Goal: Navigation & Orientation: Find specific page/section

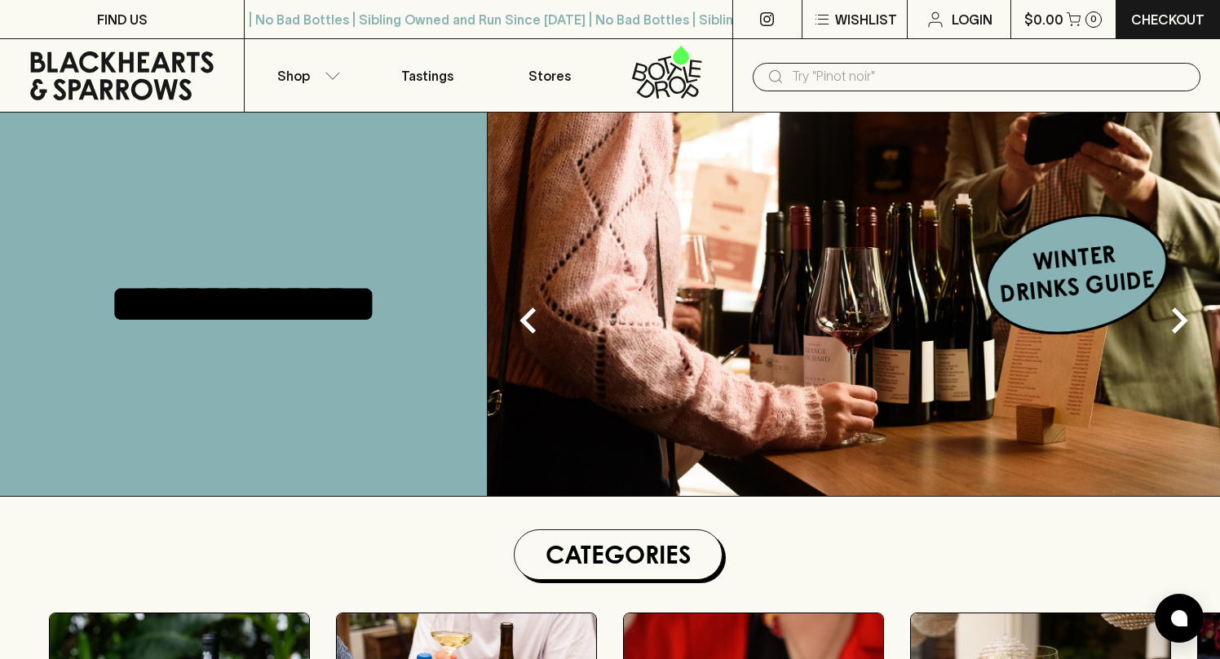
click at [291, 72] on p "Shop" at bounding box center [293, 76] width 33 height 20
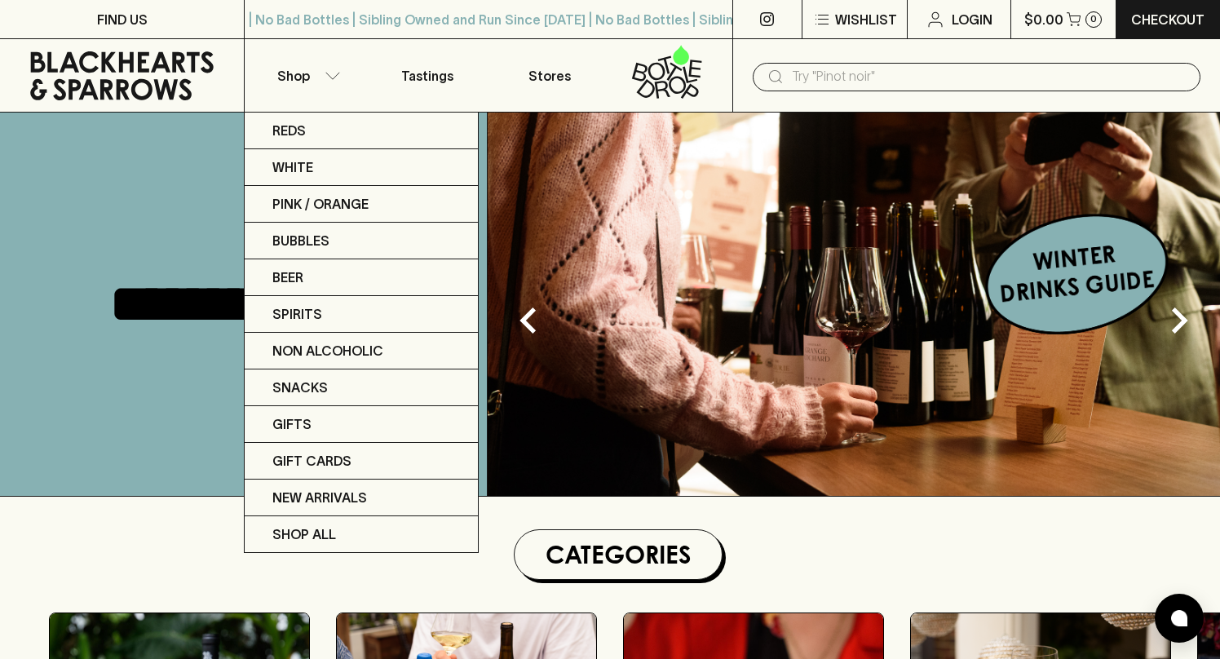
click at [547, 63] on div at bounding box center [610, 329] width 1220 height 659
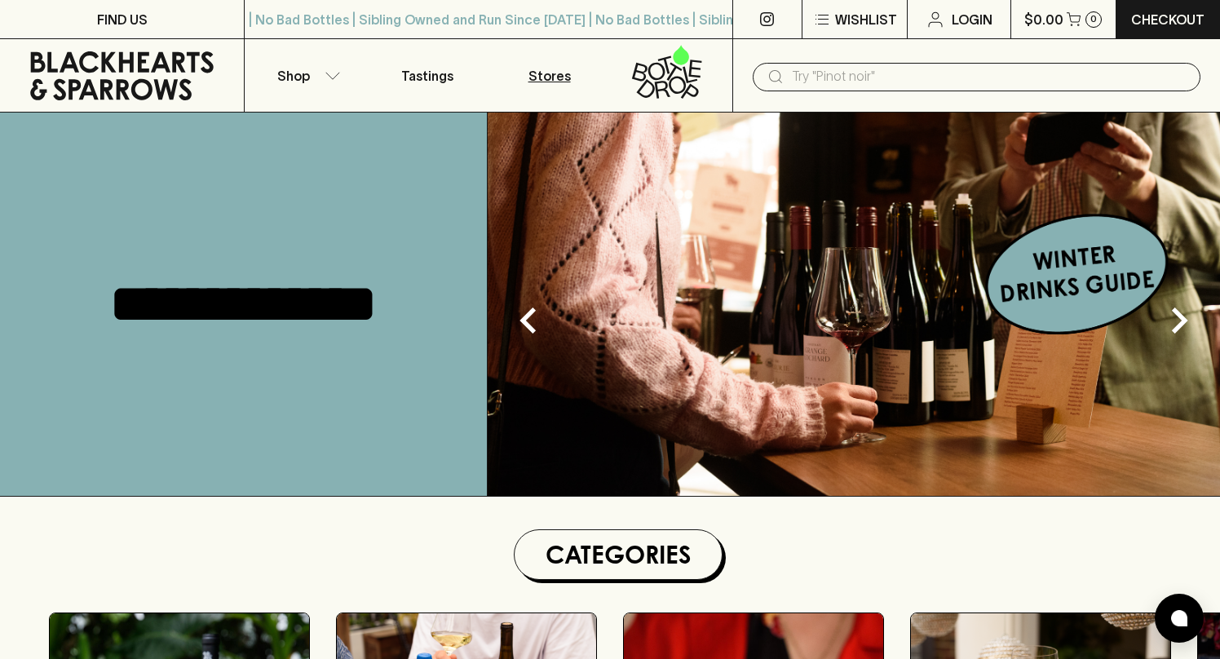
click at [549, 78] on p "Stores" at bounding box center [549, 76] width 42 height 20
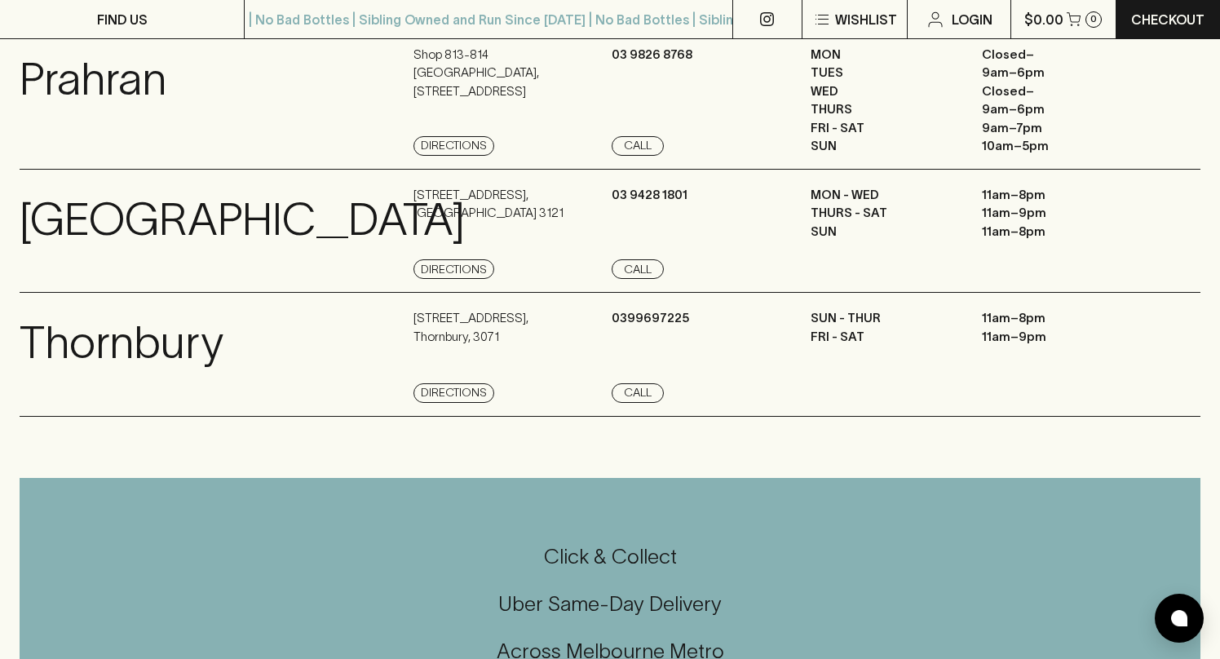
scroll to position [1502, 0]
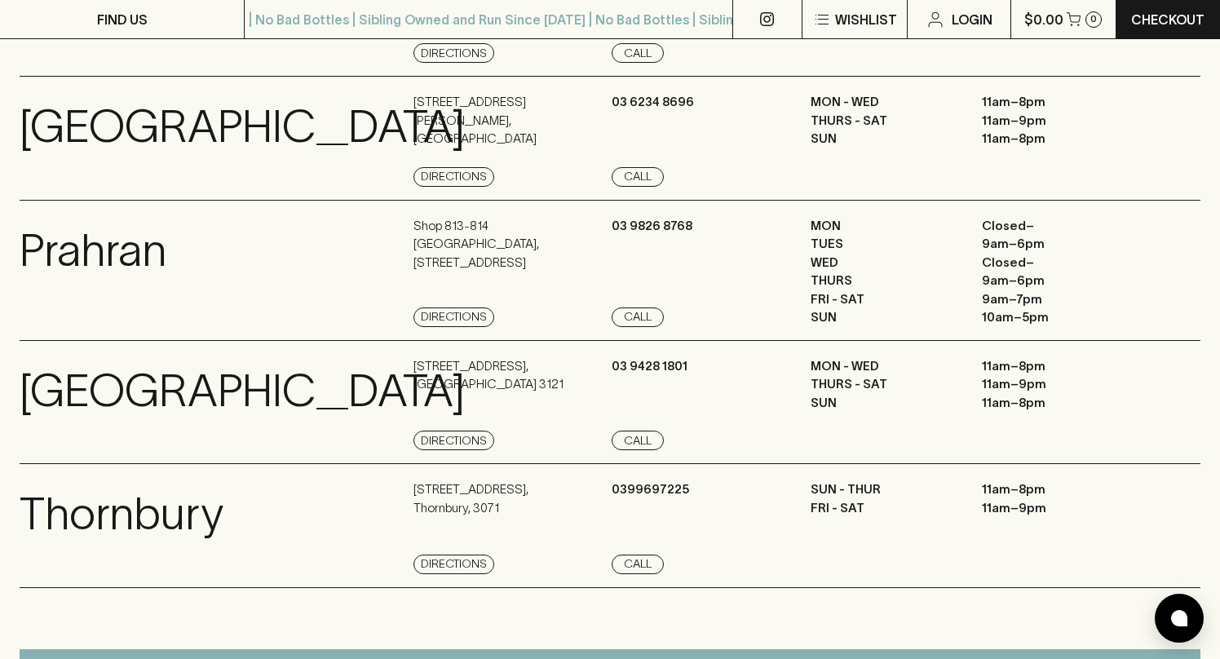
scroll to position [1343, 0]
